Goal: Transaction & Acquisition: Purchase product/service

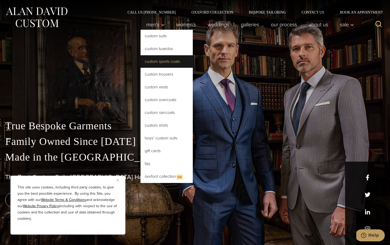
click at [154, 61] on link "Custom Sports Coats" at bounding box center [166, 61] width 52 height 13
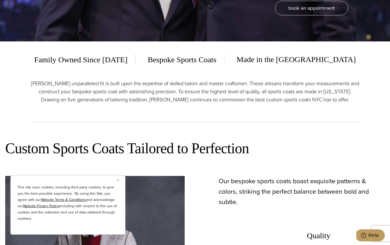
scroll to position [307, 0]
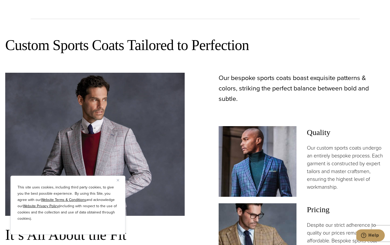
click at [119, 180] on button "Close" at bounding box center [120, 180] width 6 height 6
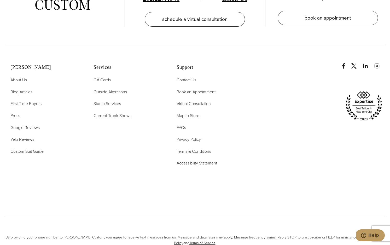
scroll to position [3256, 0]
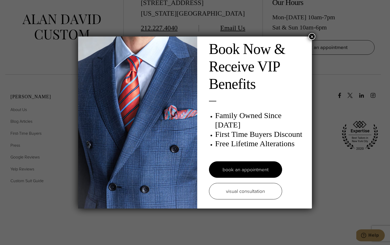
click at [314, 36] on button "×" at bounding box center [311, 36] width 7 height 7
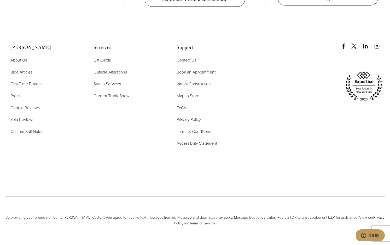
scroll to position [3316, 0]
